Goal: Task Accomplishment & Management: Complete application form

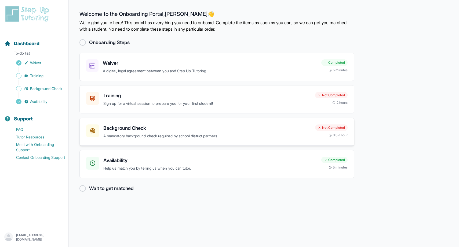
click at [145, 133] on p "A mandatory background check required by school district partners" at bounding box center [206, 136] width 207 height 6
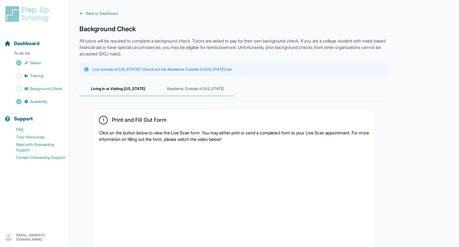
click at [199, 88] on span "Residents Outside of California" at bounding box center [195, 89] width 77 height 14
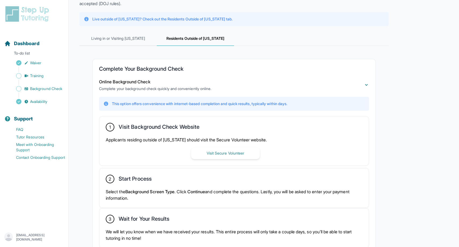
scroll to position [53, 0]
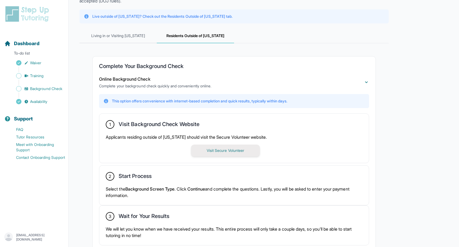
click at [216, 151] on button "Visit Secure Volunteer" at bounding box center [225, 150] width 69 height 12
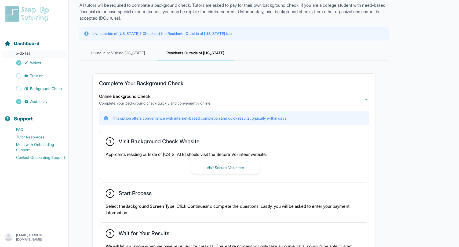
scroll to position [29, 0]
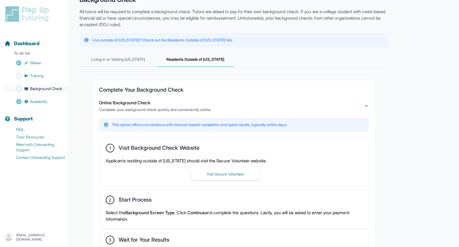
click at [34, 89] on span "Background Check" at bounding box center [46, 88] width 32 height 5
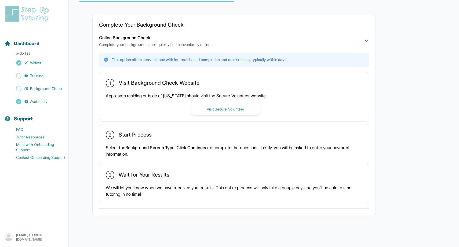
scroll to position [0, 0]
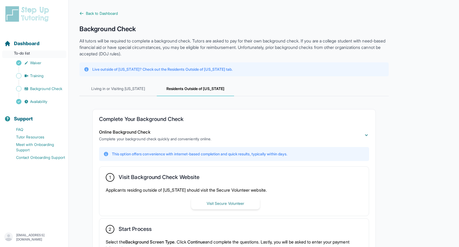
click at [31, 52] on p "To-do list" at bounding box center [34, 54] width 64 height 8
click at [25, 43] on span "Dashboard" at bounding box center [26, 44] width 25 height 8
